Goal: Complete application form: Fill out and submit a form for a specific purpose

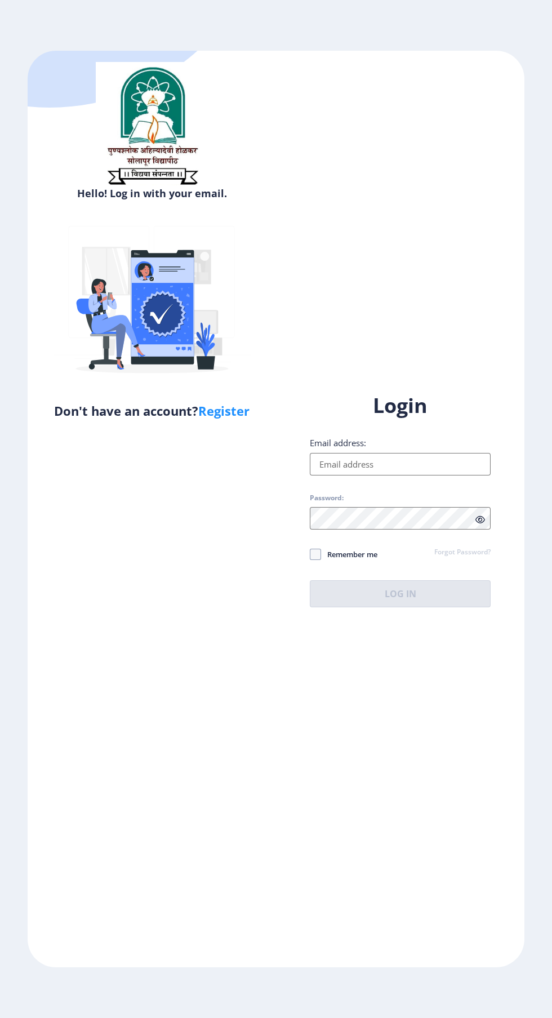
click at [415, 476] on input "Email address:" at bounding box center [400, 464] width 181 height 23
type input "[EMAIL_ADDRESS][DOMAIN_NAME]"
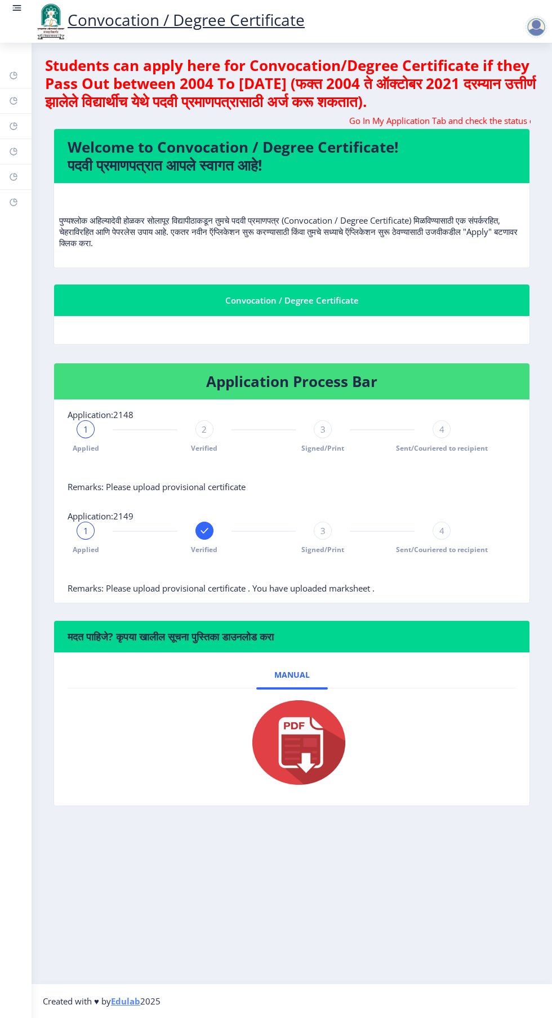
click at [451, 449] on span "Sent/Couriered to recipient" at bounding box center [442, 448] width 92 height 10
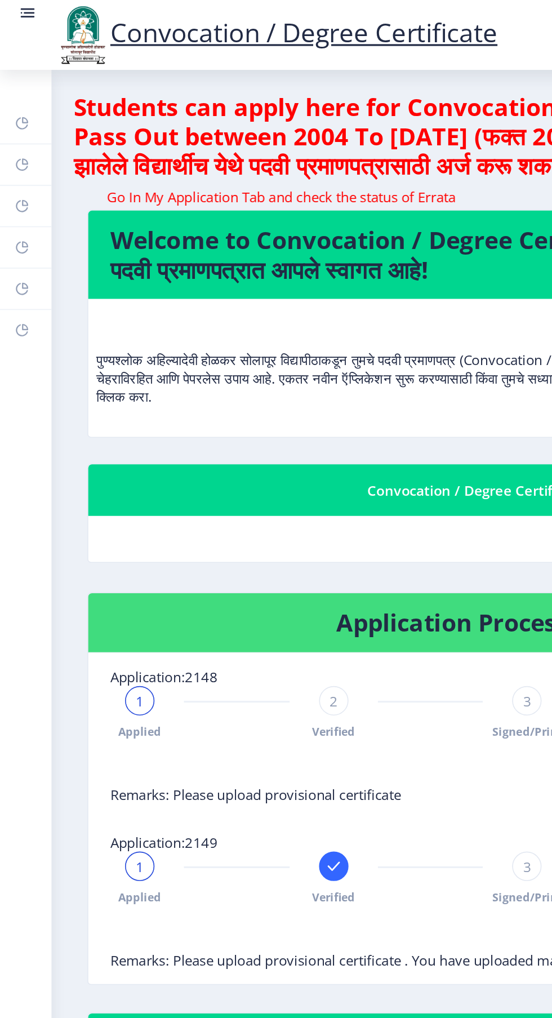
click at [20, 6] on rect at bounding box center [16, 7] width 11 height 11
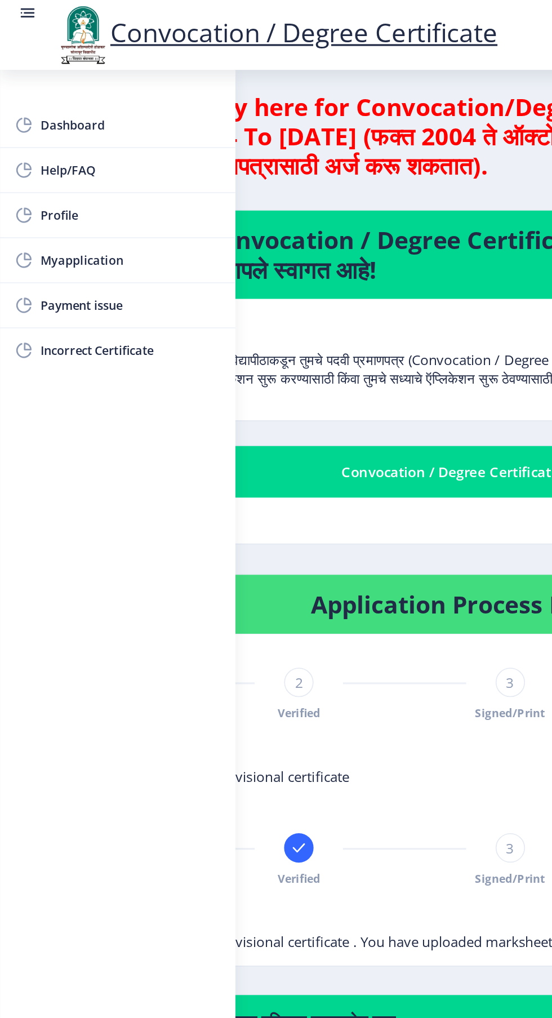
click at [64, 161] on span "Myapplication" at bounding box center [80, 160] width 110 height 14
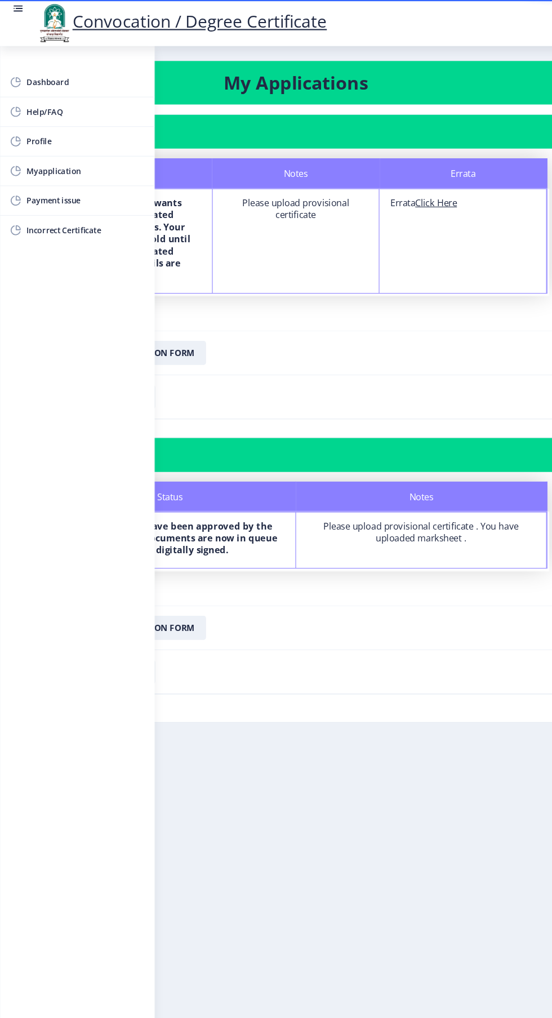
click at [20, 2] on rect at bounding box center [16, 7] width 11 height 11
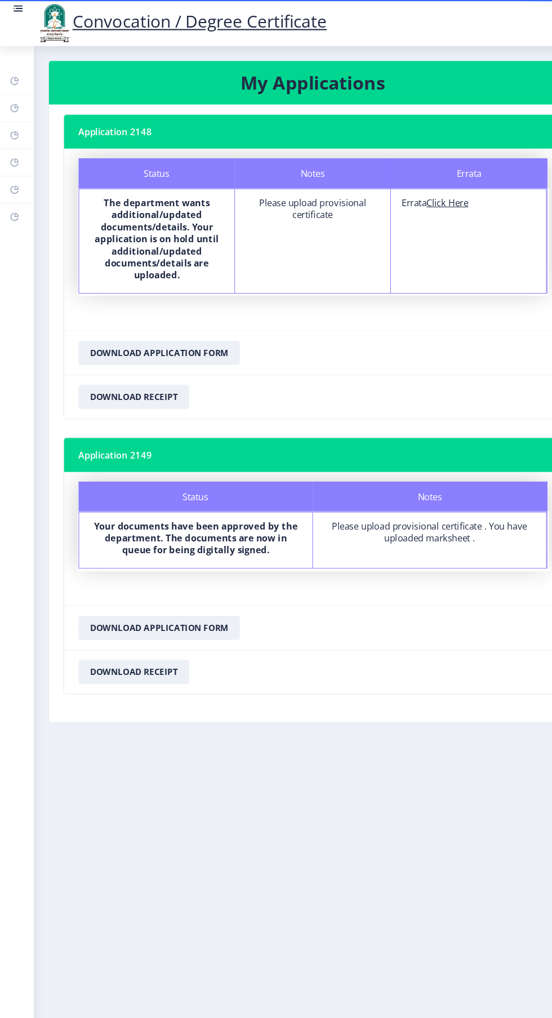
click at [428, 501] on div "Please upload provisional certificate . You have uploaded marksheet ." at bounding box center [400, 496] width 197 height 23
click at [214, 490] on b "Your documents have been approved by the department. The documents are now in q…" at bounding box center [183, 502] width 190 height 34
click at [436, 505] on div "Please upload provisional certificate . You have uploaded marksheet ." at bounding box center [400, 496] width 197 height 23
click at [458, 498] on div "Please upload provisional certificate . You have uploaded marksheet ." at bounding box center [400, 496] width 197 height 23
click at [480, 490] on div "Please upload provisional certificate . You have uploaded marksheet ." at bounding box center [400, 496] width 197 height 23
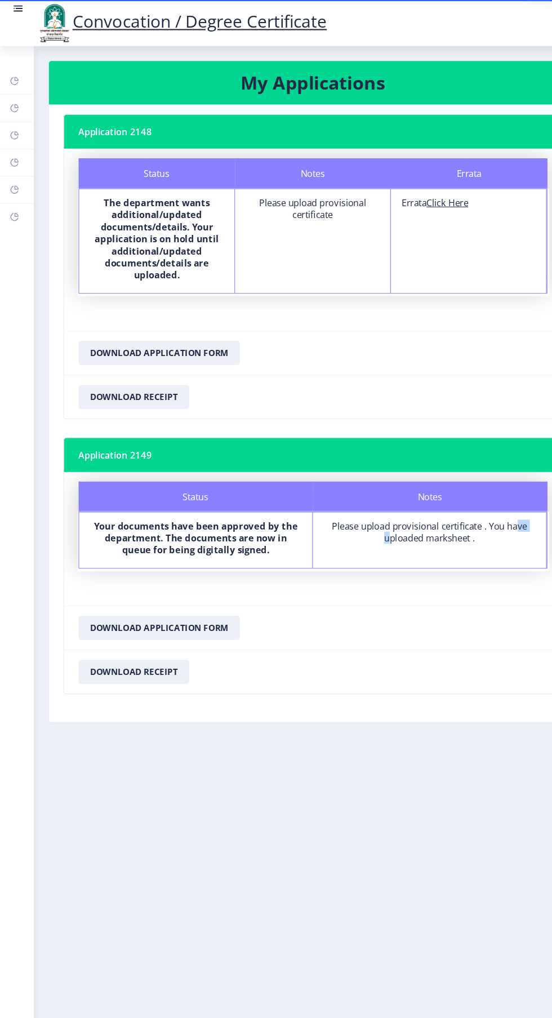
click at [424, 569] on nb-card-footer "Download Application Form" at bounding box center [292, 585] width 464 height 41
click at [427, 184] on u "Click Here" at bounding box center [417, 188] width 39 height 11
select select
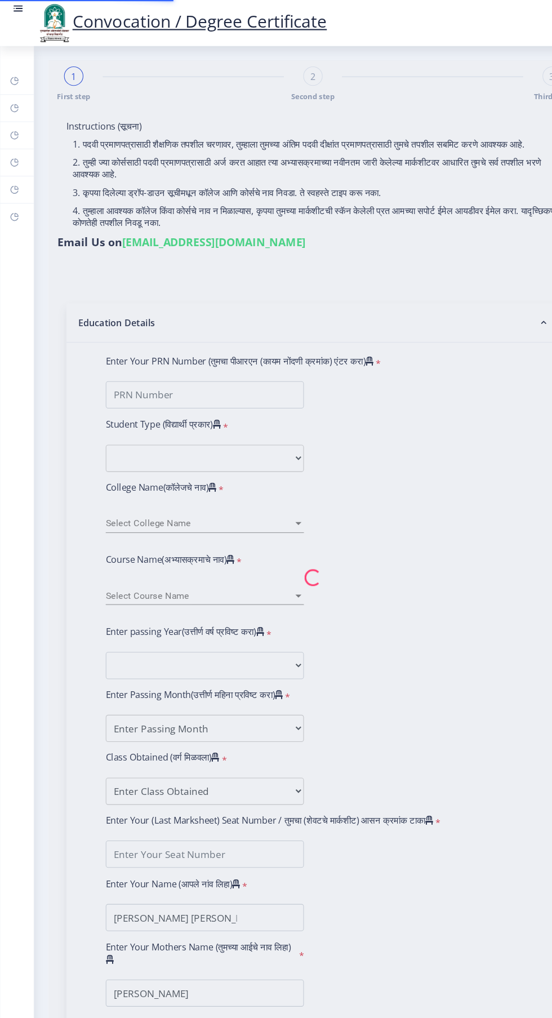
type input "2011032500019945"
select select "Regular"
select select "2016"
select select "March"
select select "FIRST CLASS"
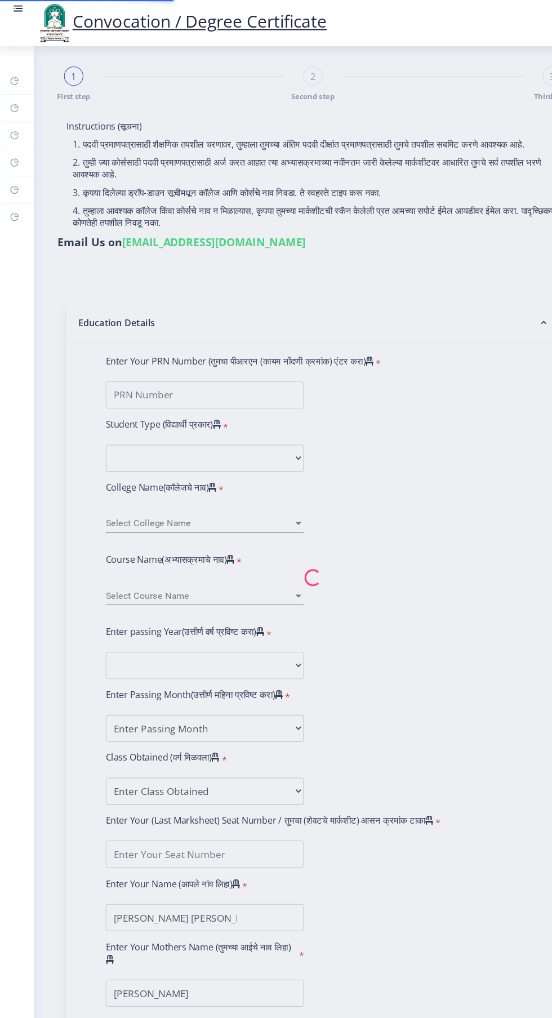
type input "186176"
type input "[PERSON_NAME] [PERSON_NAME] [PERSON_NAME]"
type input "[PERSON_NAME]"
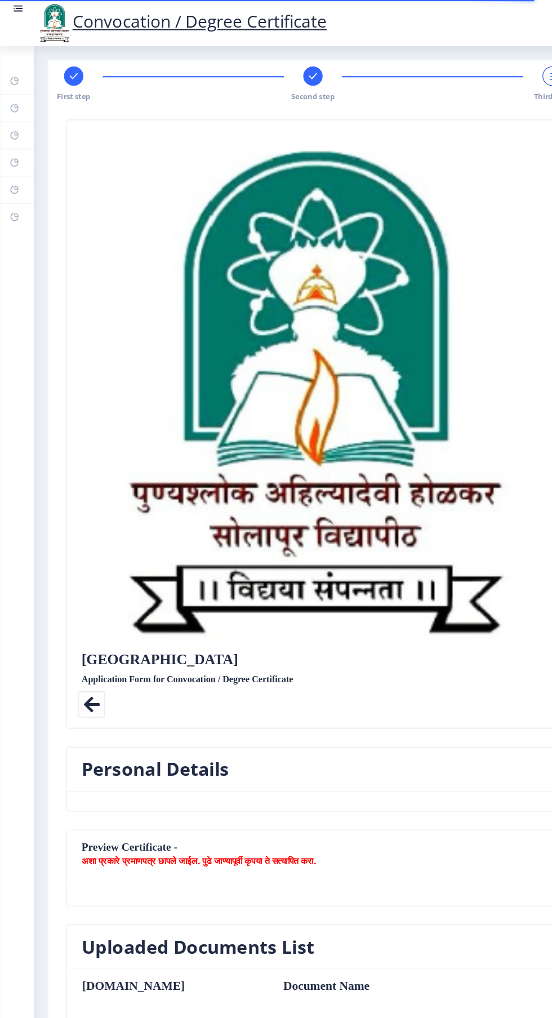
click at [290, 70] on rect at bounding box center [291, 70] width 11 height 11
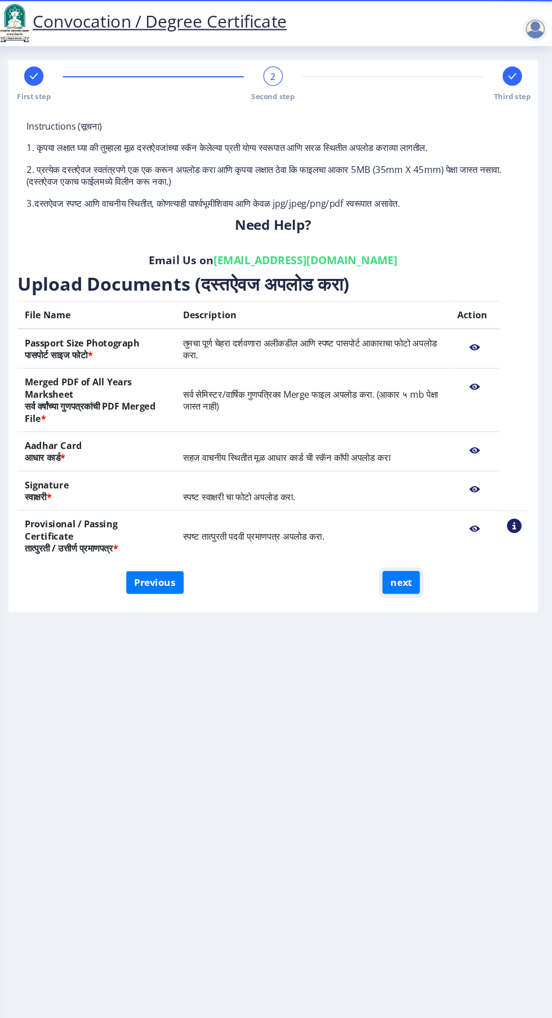
click at [411, 532] on button "next" at bounding box center [411, 542] width 35 height 21
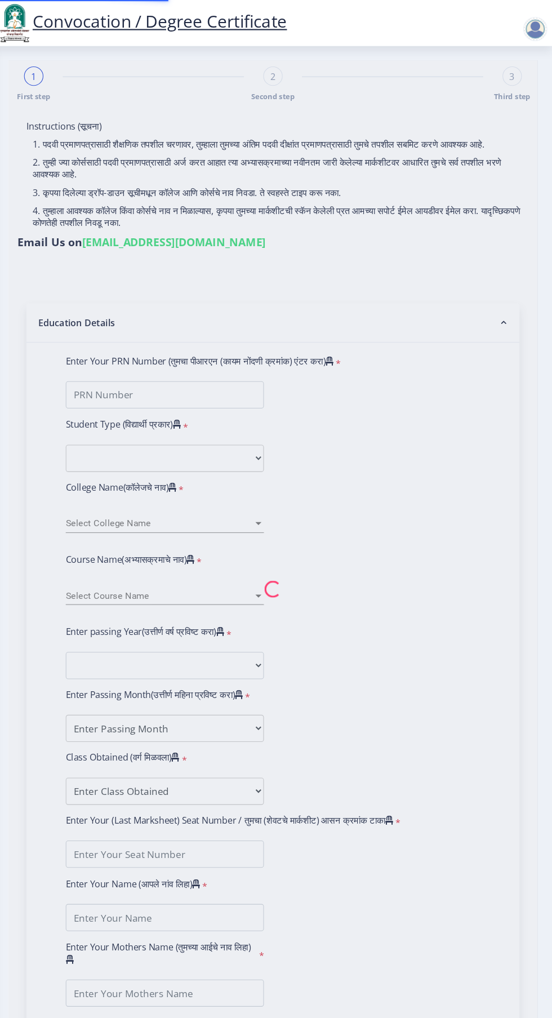
select select
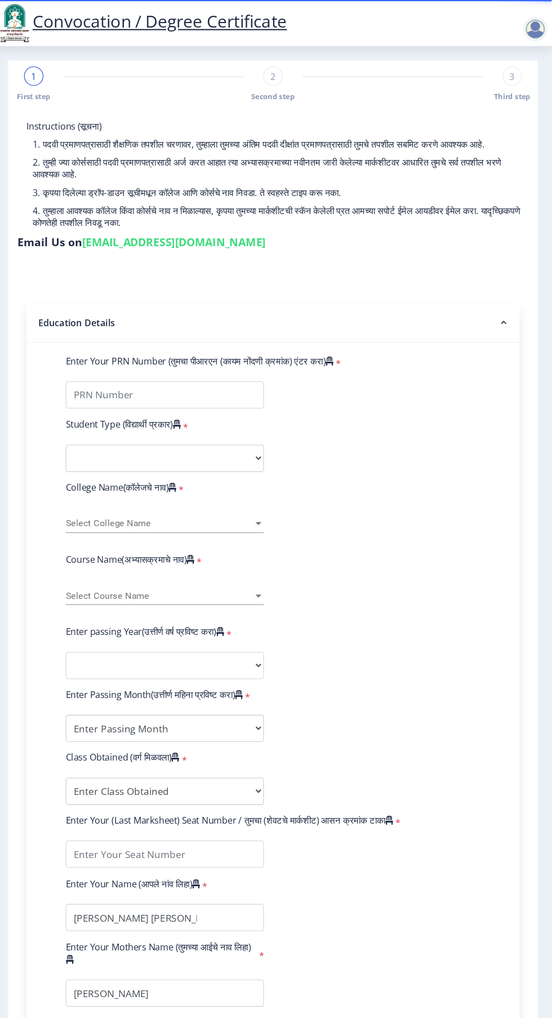
click at [287, 77] on div "2" at bounding box center [292, 71] width 18 height 18
select select
click at [275, 86] on span "Second step" at bounding box center [292, 90] width 41 height 10
select select
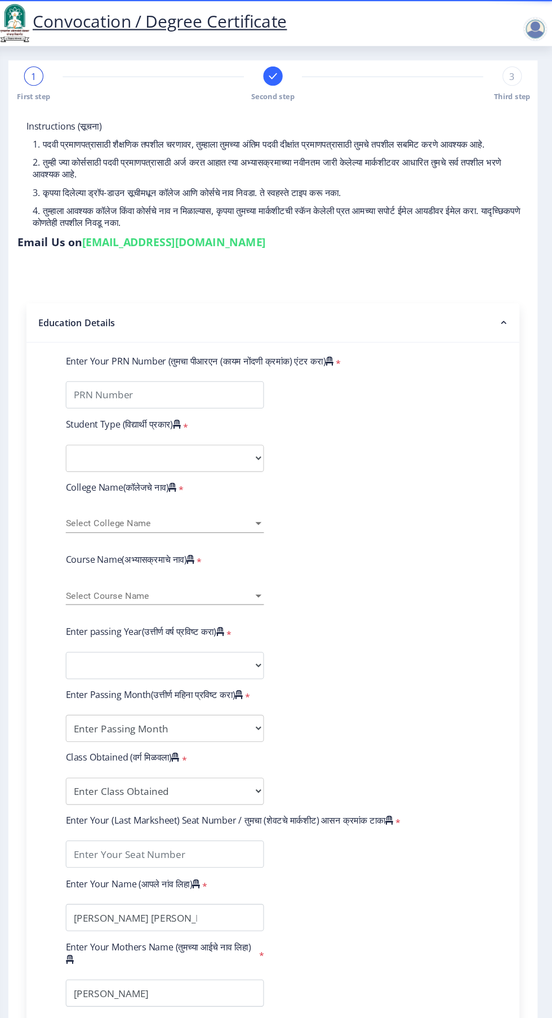
select select
click at [65, 69] on div "1" at bounding box center [69, 71] width 18 height 18
click at [291, 70] on rect at bounding box center [291, 70] width 11 height 11
select select
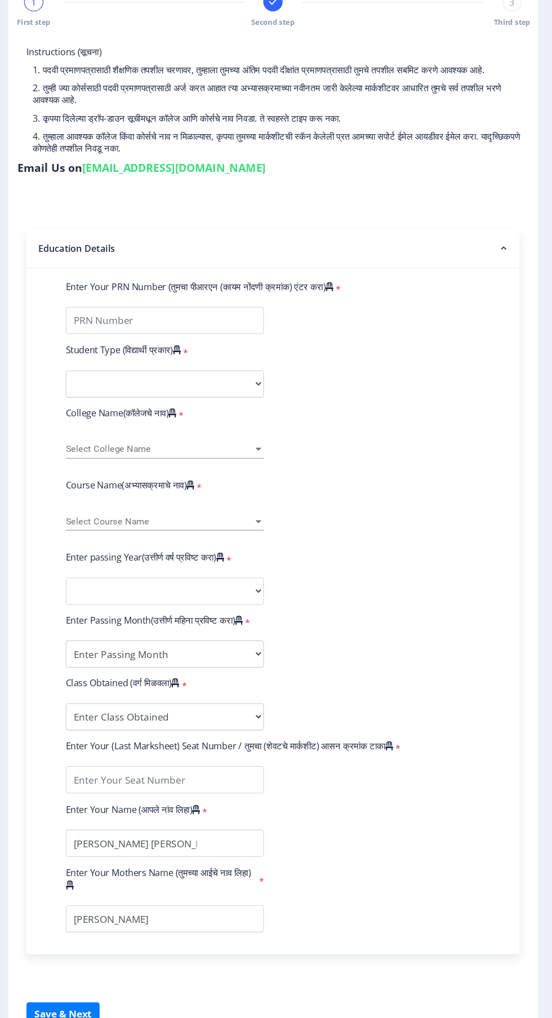
scroll to position [6, 0]
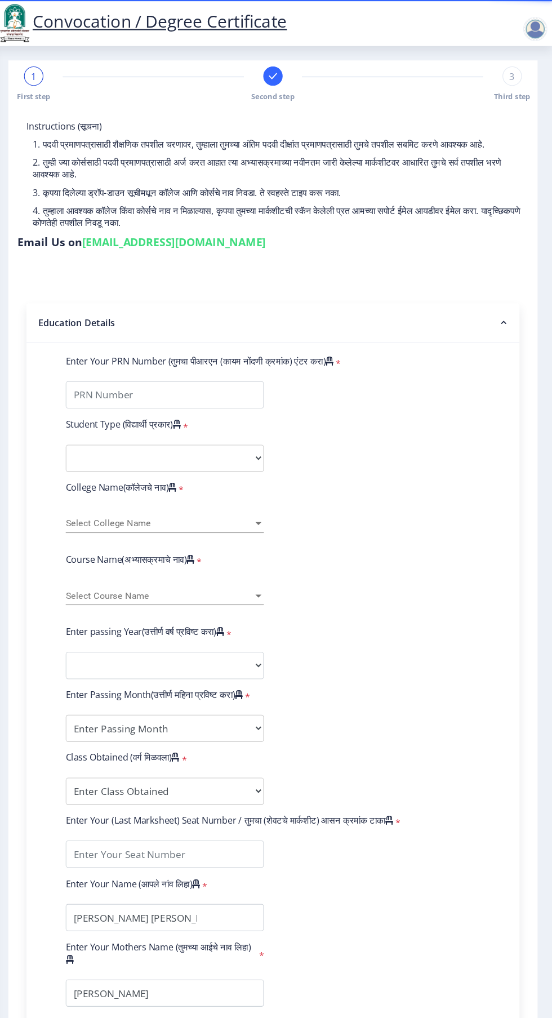
click at [510, 73] on div "3" at bounding box center [515, 71] width 18 height 18
select select
click at [69, 65] on span "1" at bounding box center [68, 70] width 5 height 11
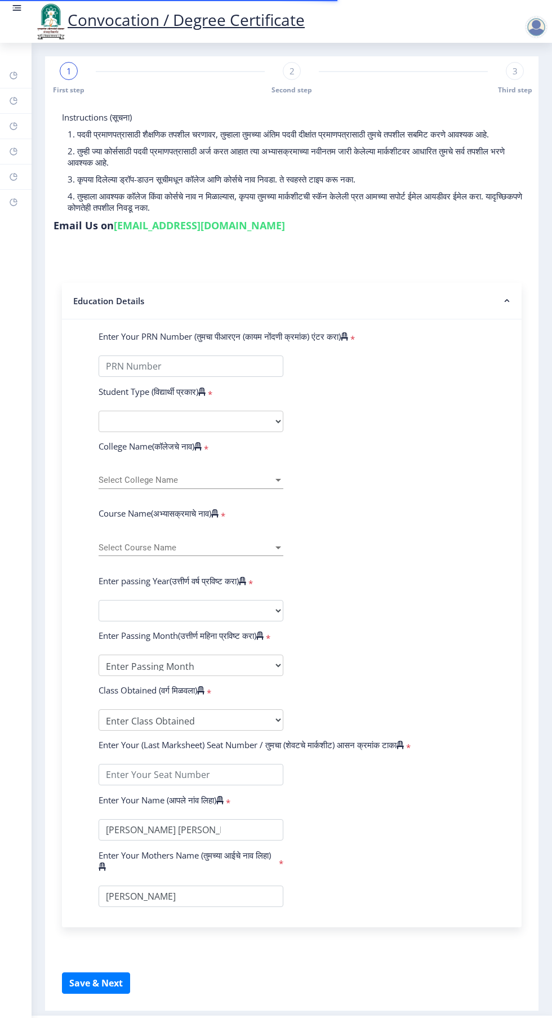
select select
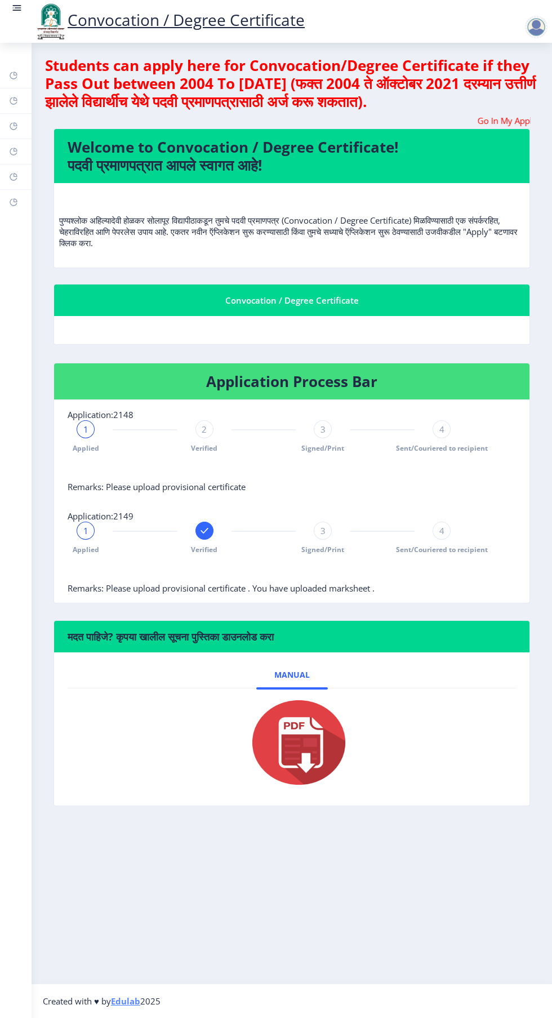
click at [17, 6] on rect at bounding box center [17, 5] width 8 height 1
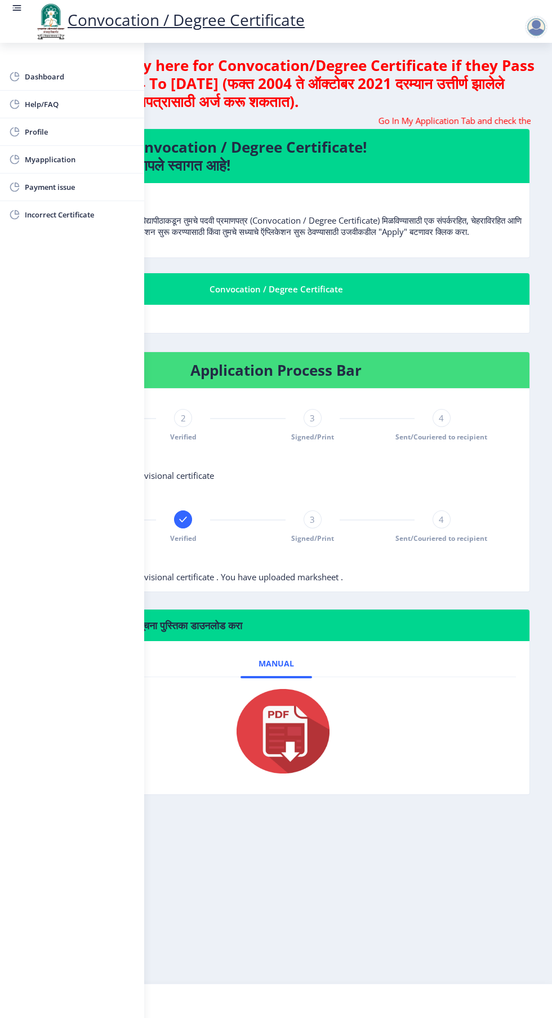
click at [45, 132] on span "Profile" at bounding box center [80, 132] width 110 height 14
select select
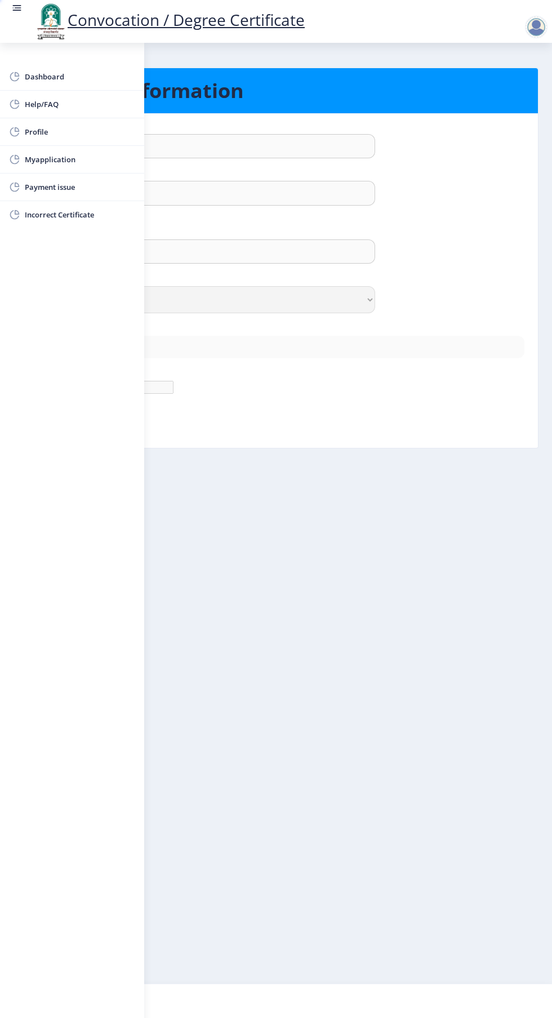
type input "[PERSON_NAME]"
type input "NAIKNAWARE"
type input "[PERSON_NAME] [PERSON_NAME]"
select select "Male"
type input "[EMAIL_ADDRESS][DOMAIN_NAME]"
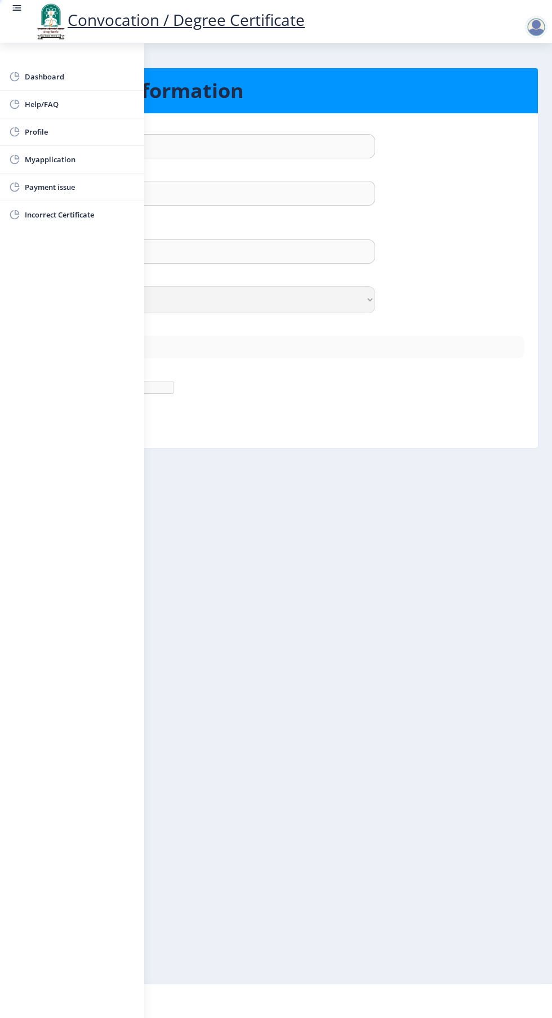
type input "7588427281"
click at [66, 72] on span "Dashboard" at bounding box center [80, 77] width 110 height 14
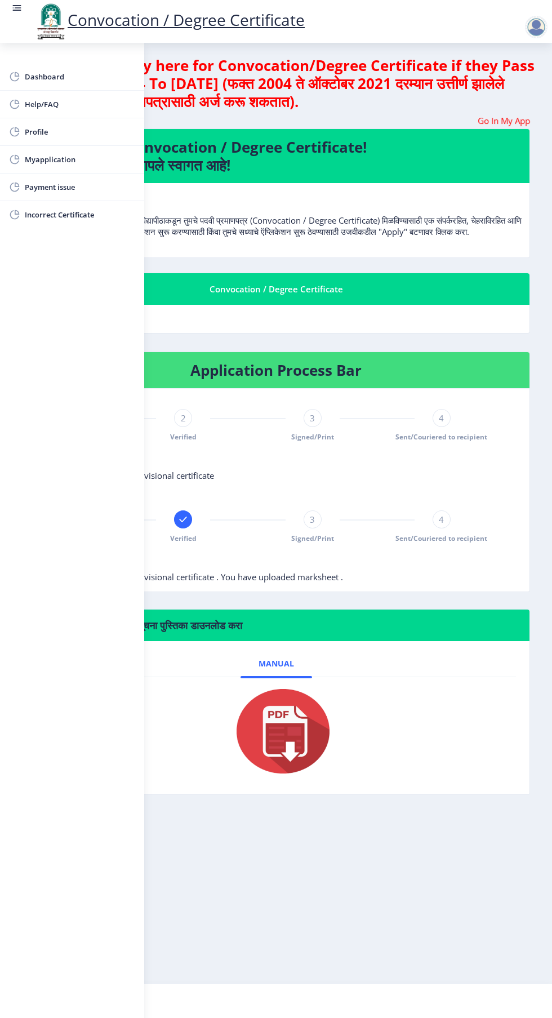
click at [20, 5] on rect at bounding box center [16, 7] width 11 height 11
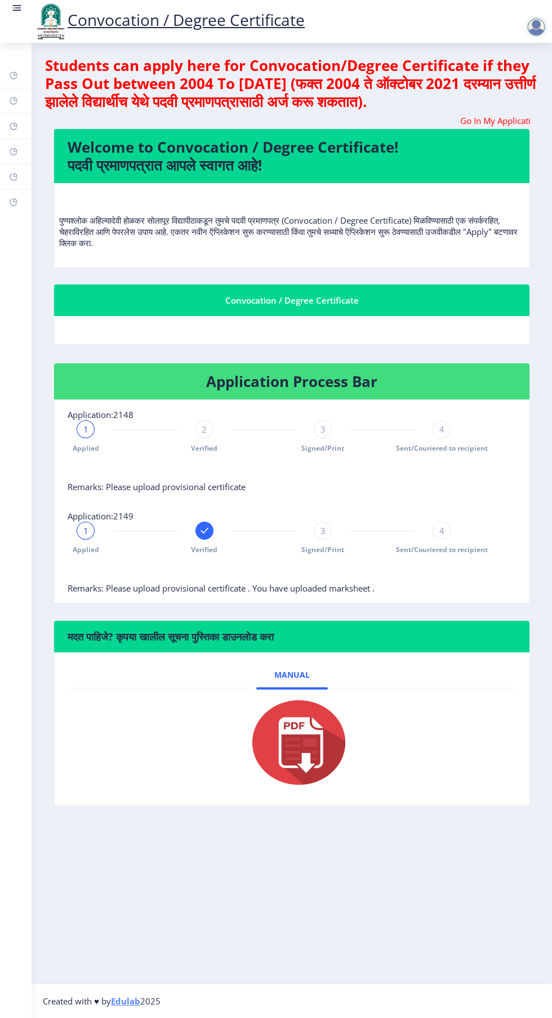
click at [316, 448] on span "Signed/Print" at bounding box center [322, 448] width 43 height 10
click at [206, 531] on rect at bounding box center [204, 530] width 11 height 11
click at [202, 529] on span "2" at bounding box center [204, 530] width 5 height 11
click at [202, 531] on span "2" at bounding box center [204, 530] width 5 height 11
click at [331, 550] on span "Signed/Print" at bounding box center [322, 550] width 43 height 10
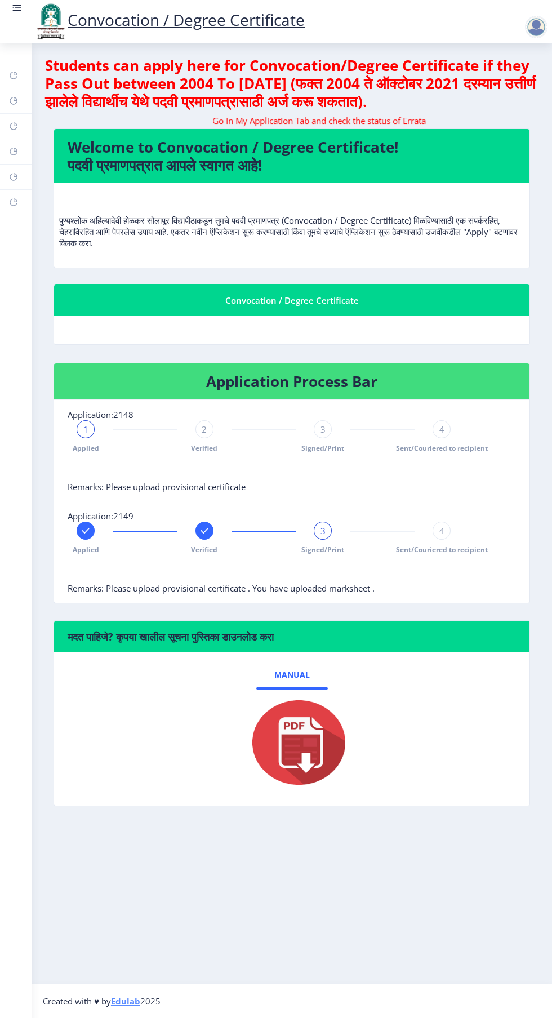
click at [327, 536] on div "3" at bounding box center [323, 531] width 18 height 18
click at [334, 549] on span "Signed/Print" at bounding box center [322, 550] width 43 height 10
click at [208, 542] on div "Verified" at bounding box center [205, 538] width 18 height 33
click at [205, 531] on span "2" at bounding box center [204, 530] width 5 height 11
click at [449, 531] on div "4" at bounding box center [442, 531] width 18 height 18
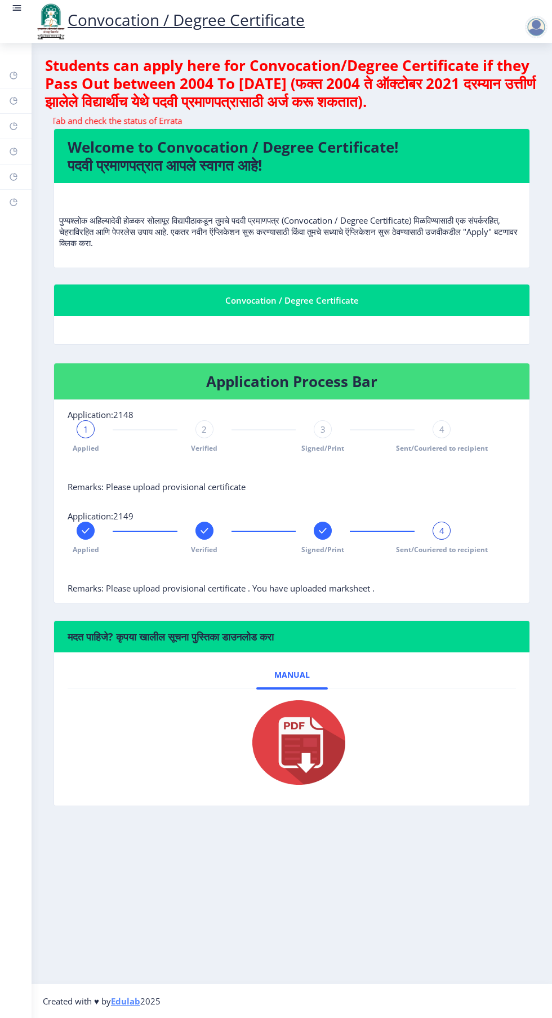
click at [442, 531] on span "4" at bounding box center [442, 530] width 5 height 11
click at [446, 547] on span "Sent/Couriered to recipient" at bounding box center [442, 550] width 92 height 10
click at [458, 549] on span "Sent/Couriered to recipient" at bounding box center [442, 550] width 92 height 10
click at [447, 535] on div "4" at bounding box center [442, 531] width 18 height 18
click at [85, 429] on span "1" at bounding box center [85, 429] width 5 height 11
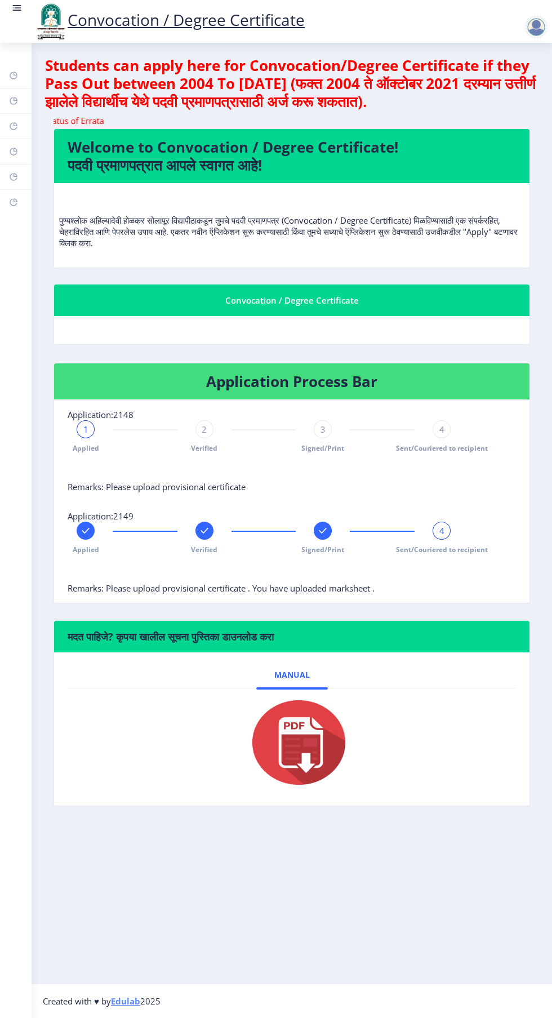
click at [86, 449] on span "Applied" at bounding box center [86, 448] width 26 height 10
click at [199, 450] on span "Verified" at bounding box center [204, 448] width 26 height 10
click at [207, 429] on div "2" at bounding box center [205, 429] width 18 height 18
click at [17, 6] on rect at bounding box center [17, 5] width 8 height 1
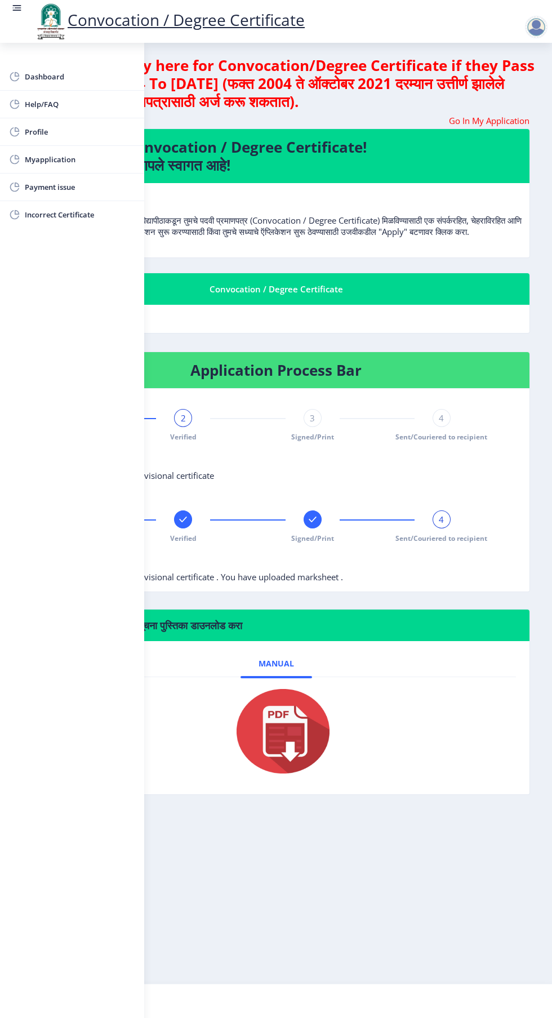
click at [70, 158] on span "Myapplication" at bounding box center [80, 160] width 110 height 14
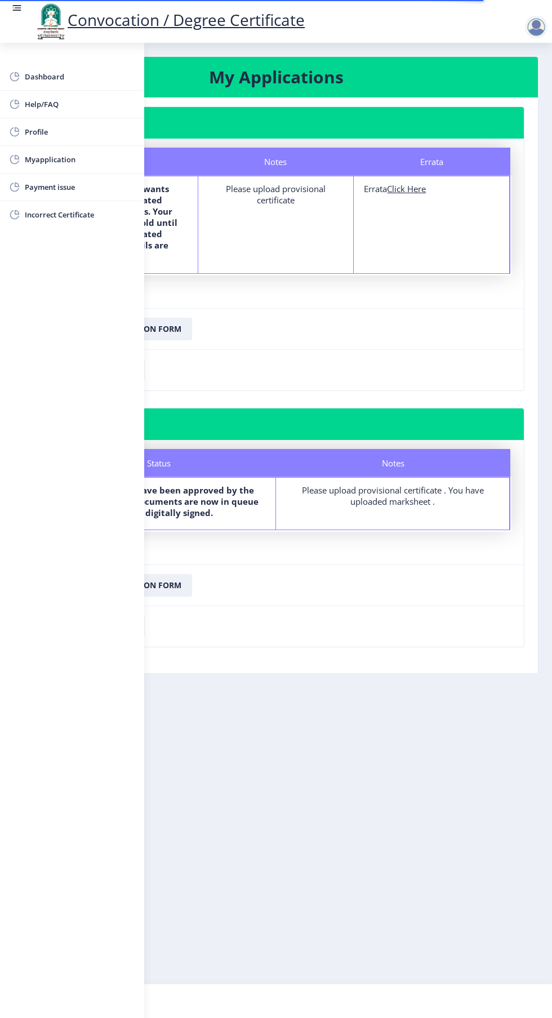
click at [369, 685] on nb-layout-column "My Applications Application 2148 Status Notes Errata Status The department want…" at bounding box center [276, 513] width 552 height 941
click at [17, 8] on rect at bounding box center [18, 7] width 7 height 1
